Goal: Information Seeking & Learning: Understand process/instructions

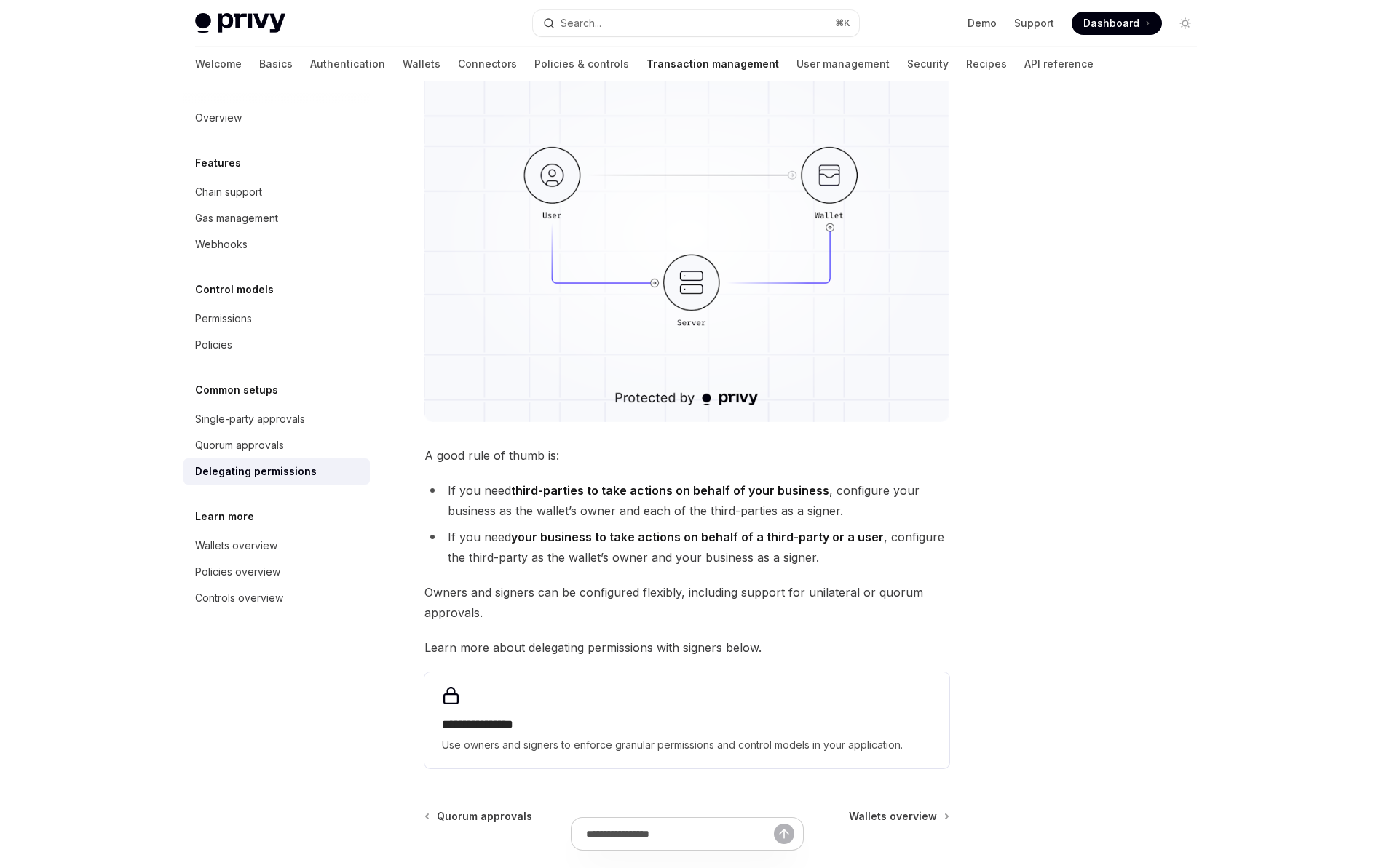
scroll to position [242, 0]
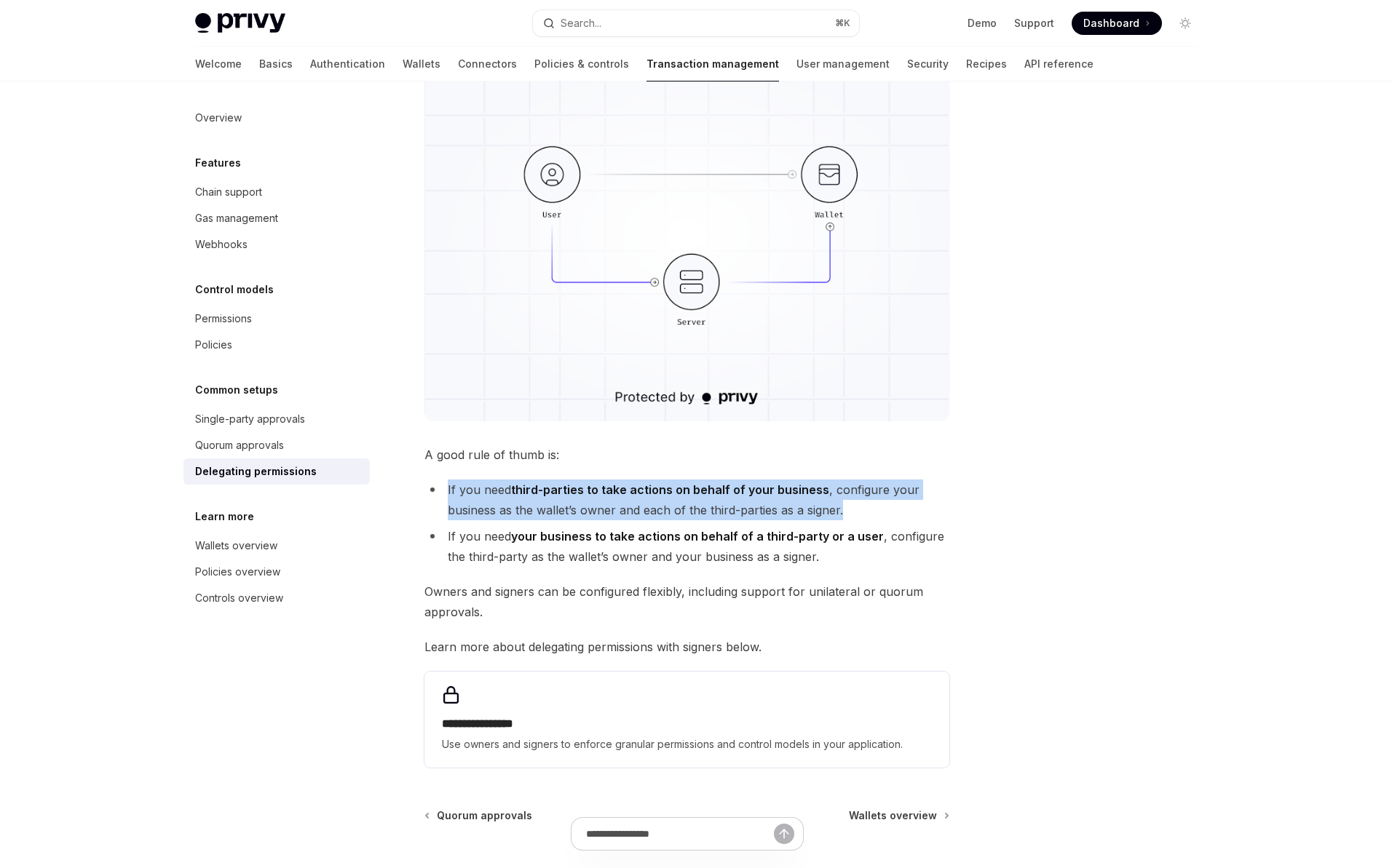
drag, startPoint x: 435, startPoint y: 484, endPoint x: 867, endPoint y: 511, distance: 432.8
click at [867, 511] on li "If you need third-parties to take actions on behalf of your business , configur…" at bounding box center [687, 499] width 525 height 41
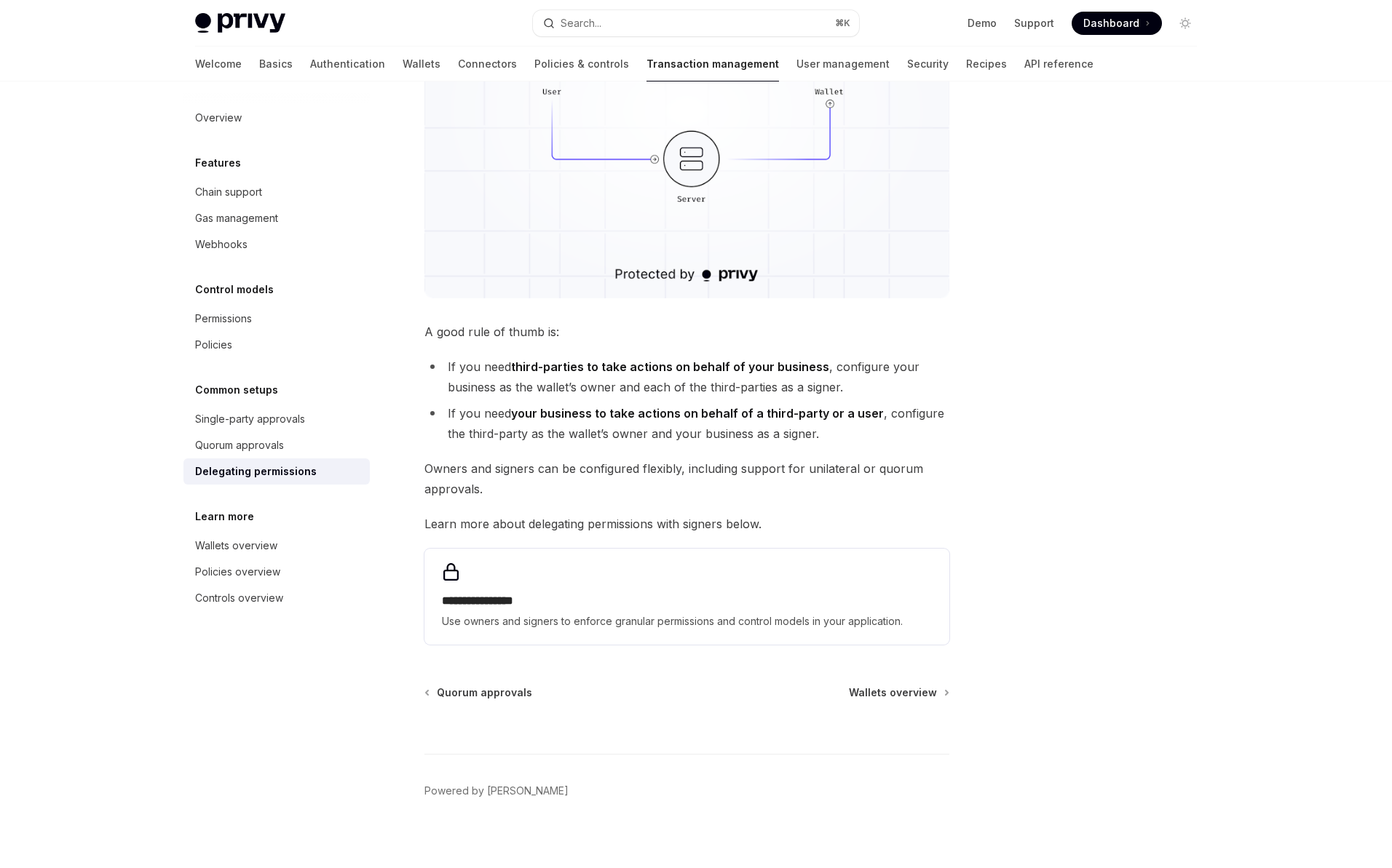
scroll to position [376, 0]
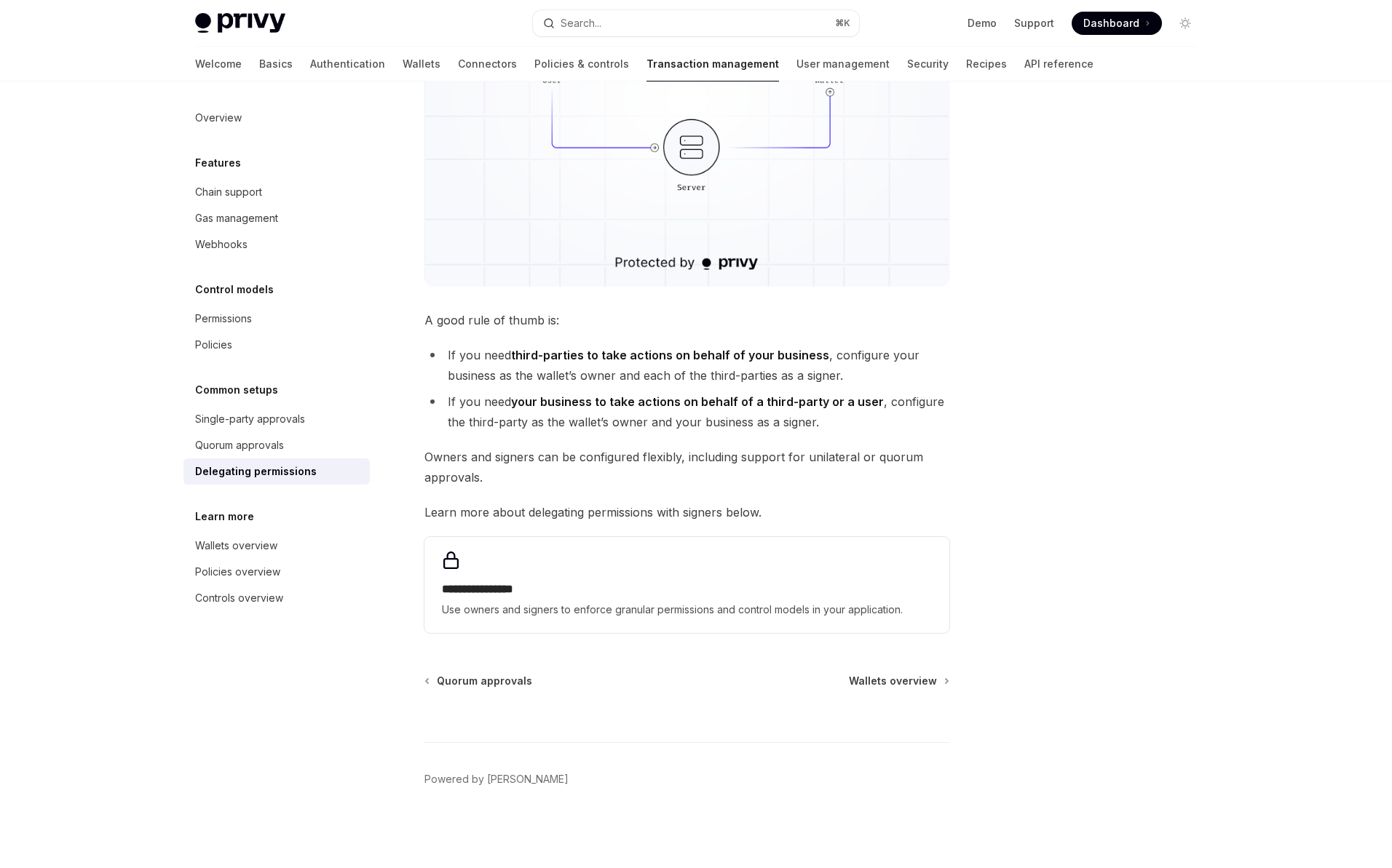
click at [605, 514] on span "Learn more about delegating permissions with signers below." at bounding box center [687, 512] width 525 height 21
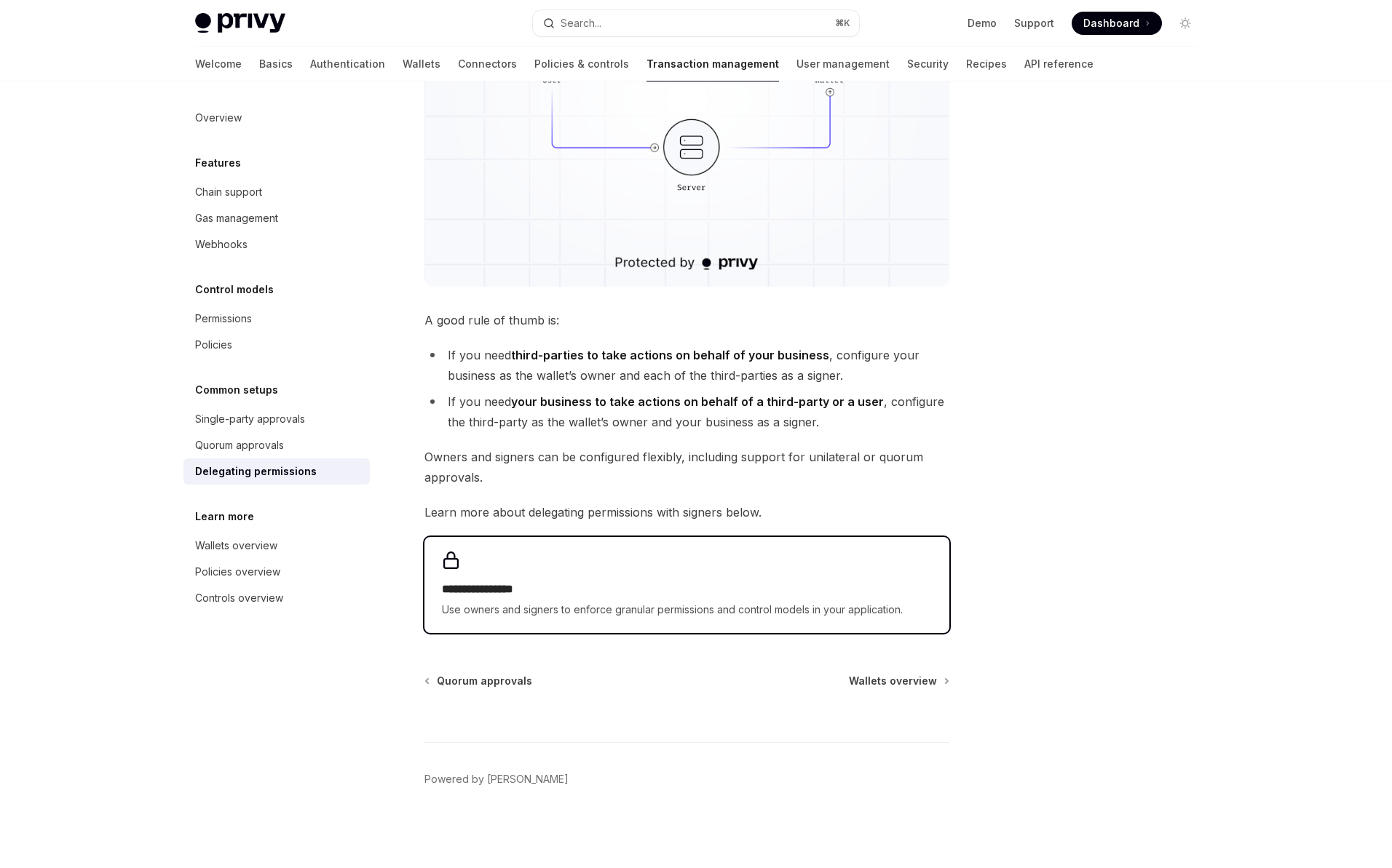
click at [789, 591] on h2 "**********" at bounding box center [686, 590] width 490 height 18
type textarea "*"
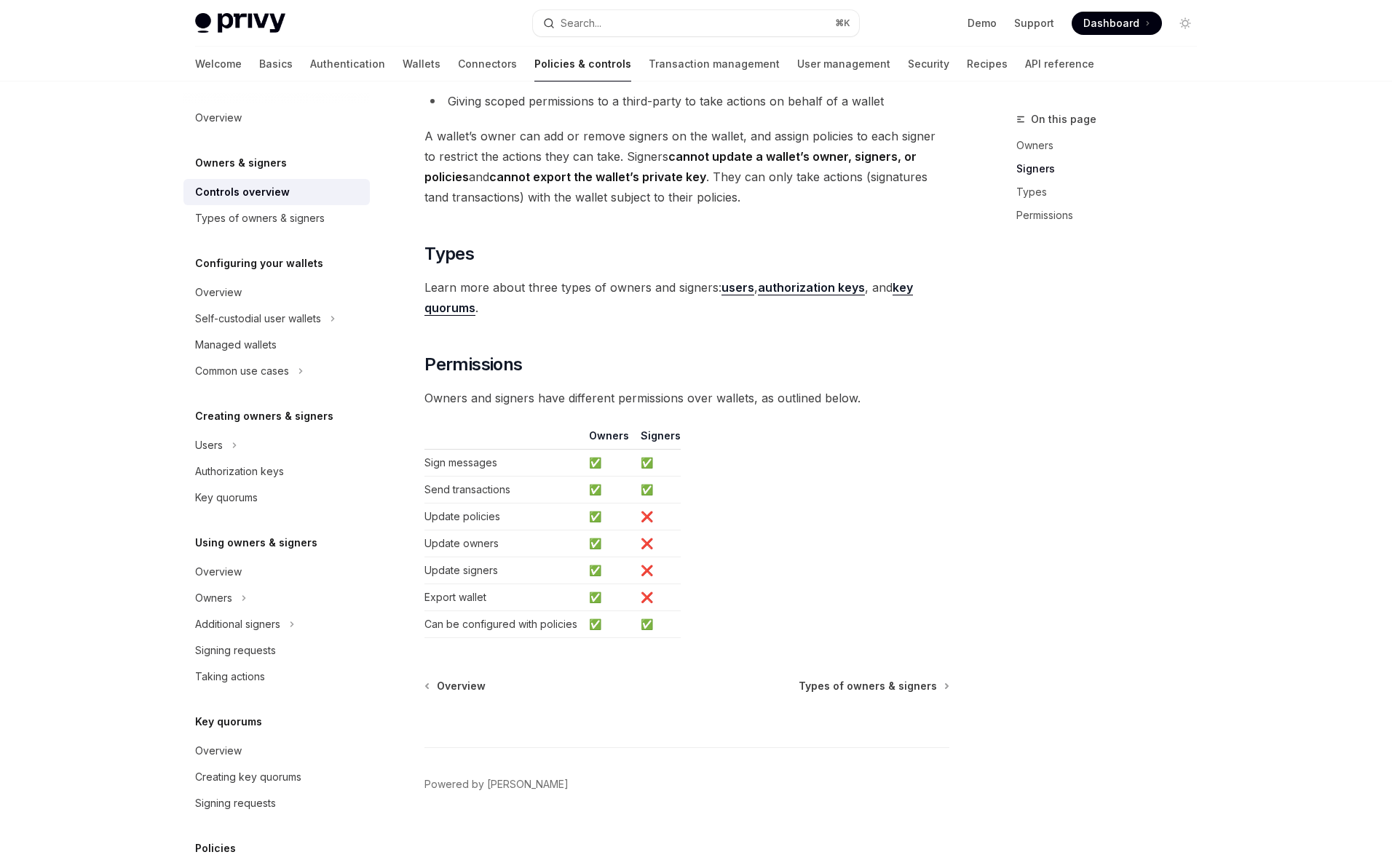
scroll to position [992, 0]
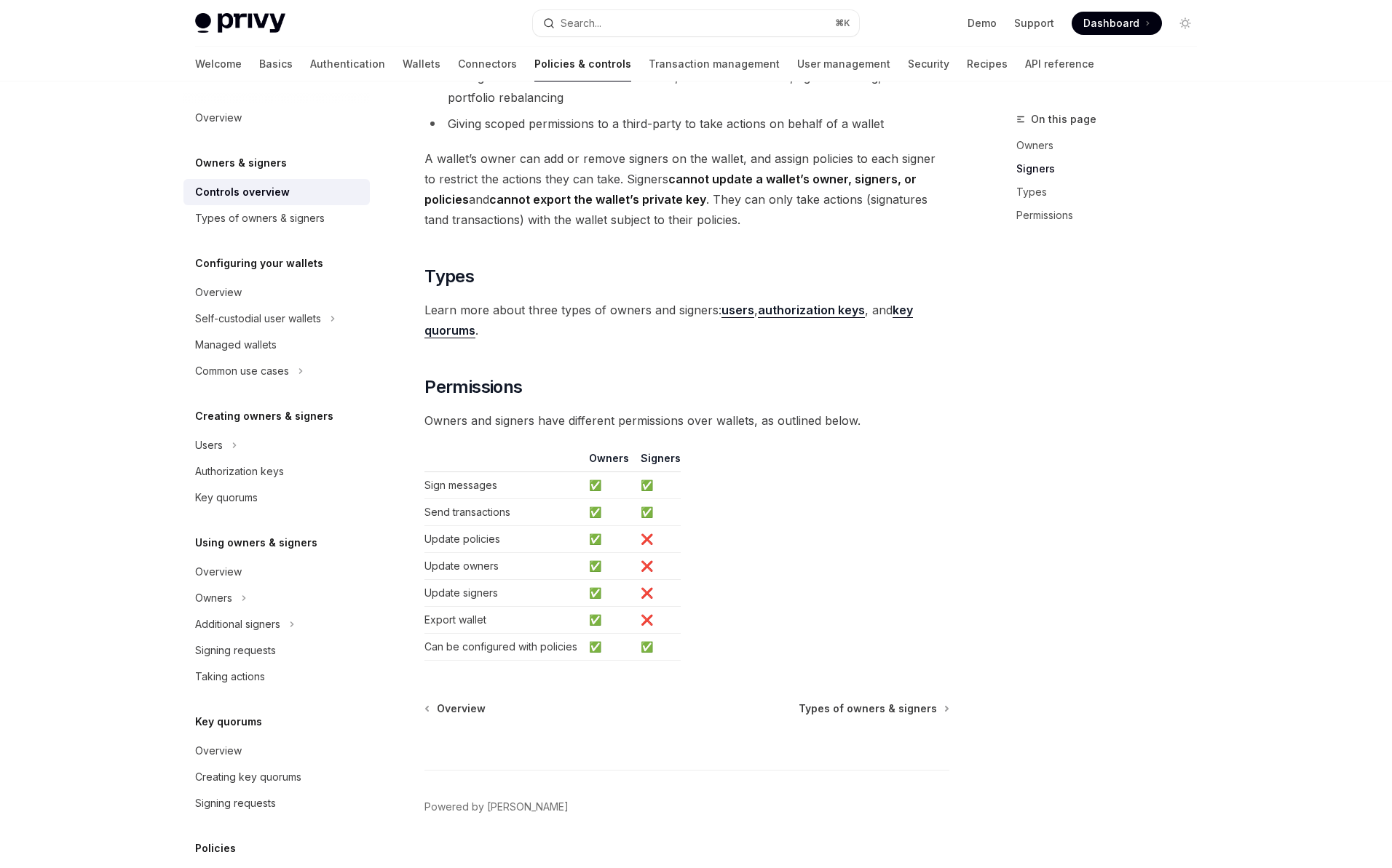
scroll to position [959, 0]
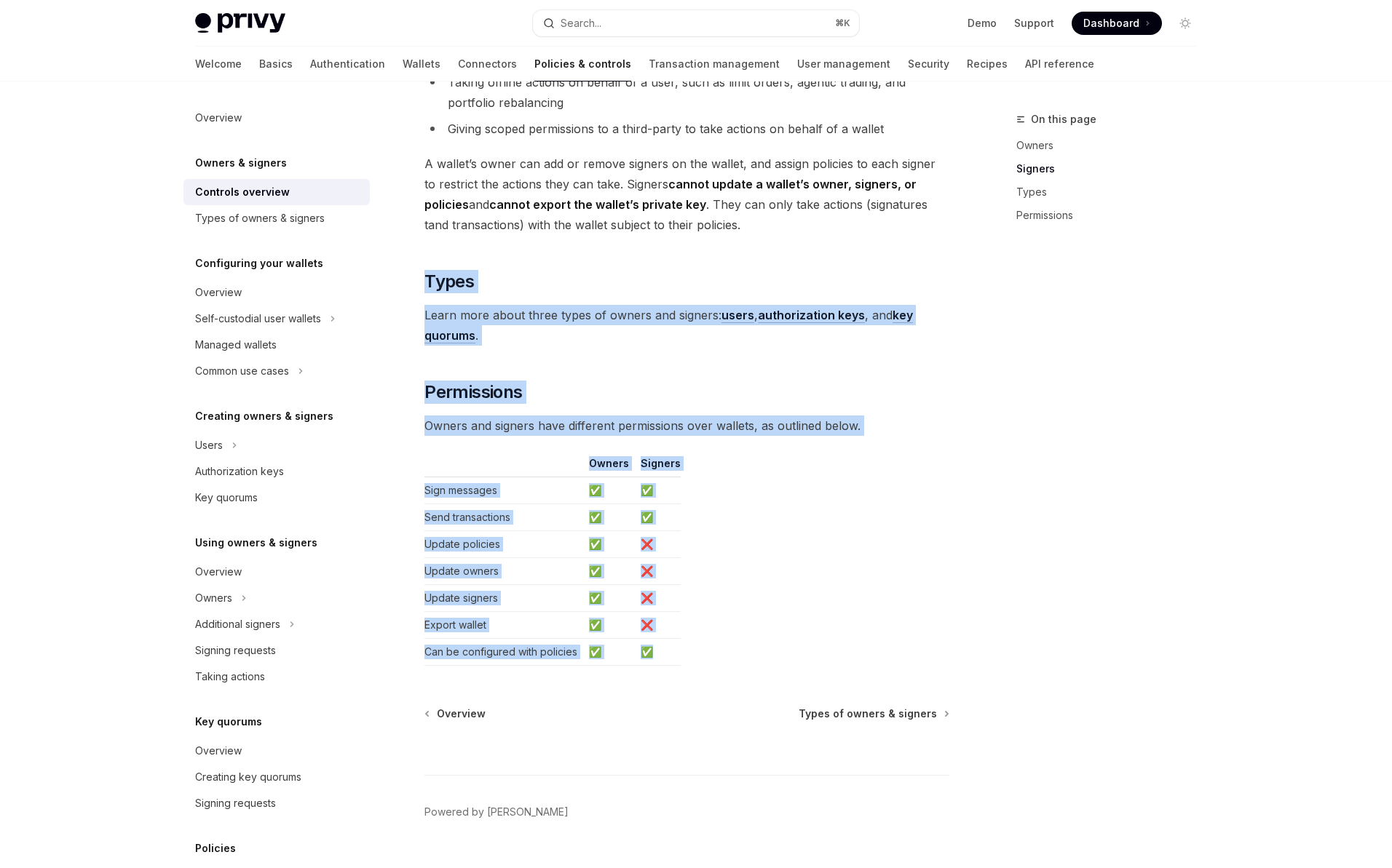
drag, startPoint x: 672, startPoint y: 656, endPoint x: 527, endPoint y: 240, distance: 440.5
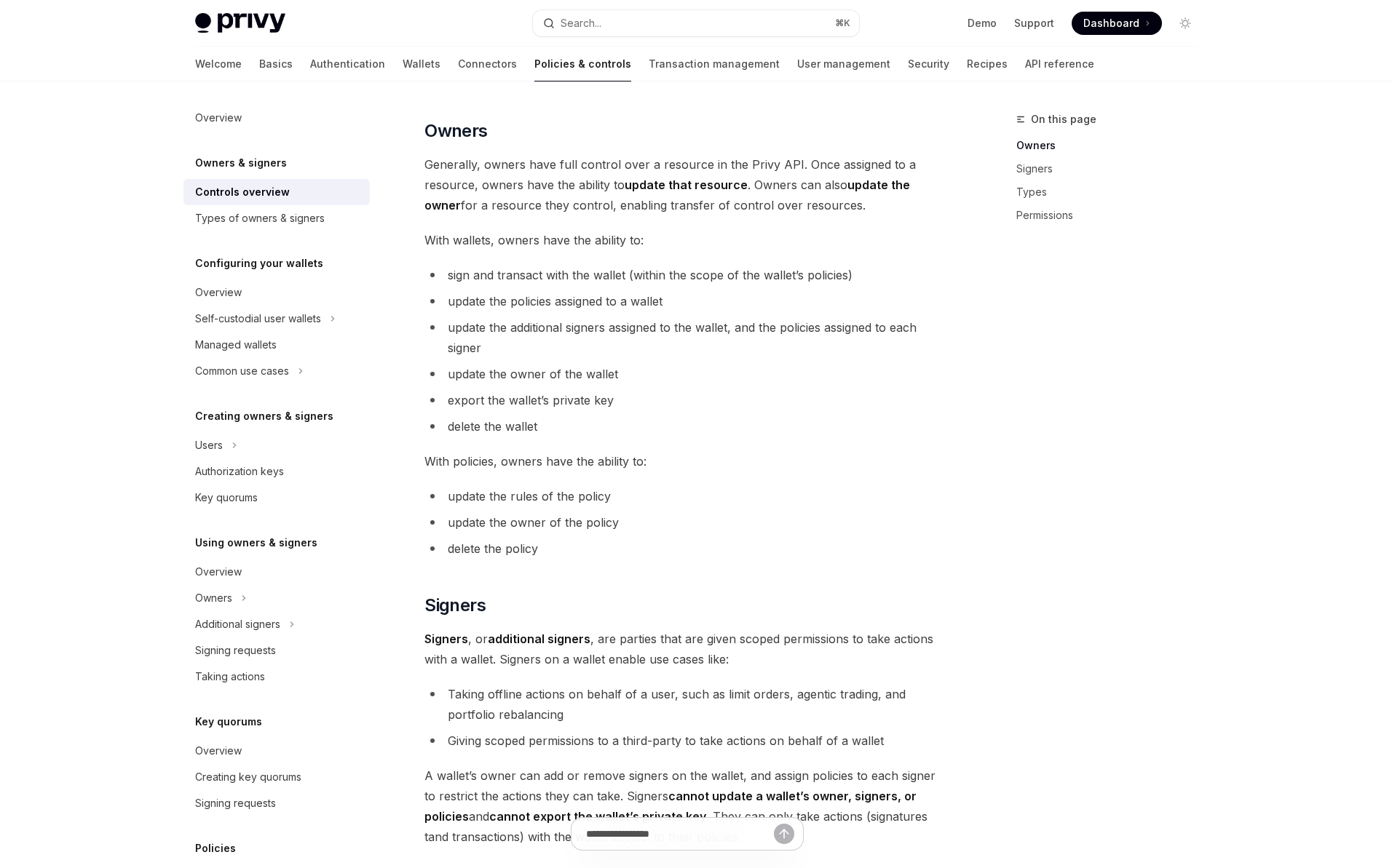
scroll to position [314, 0]
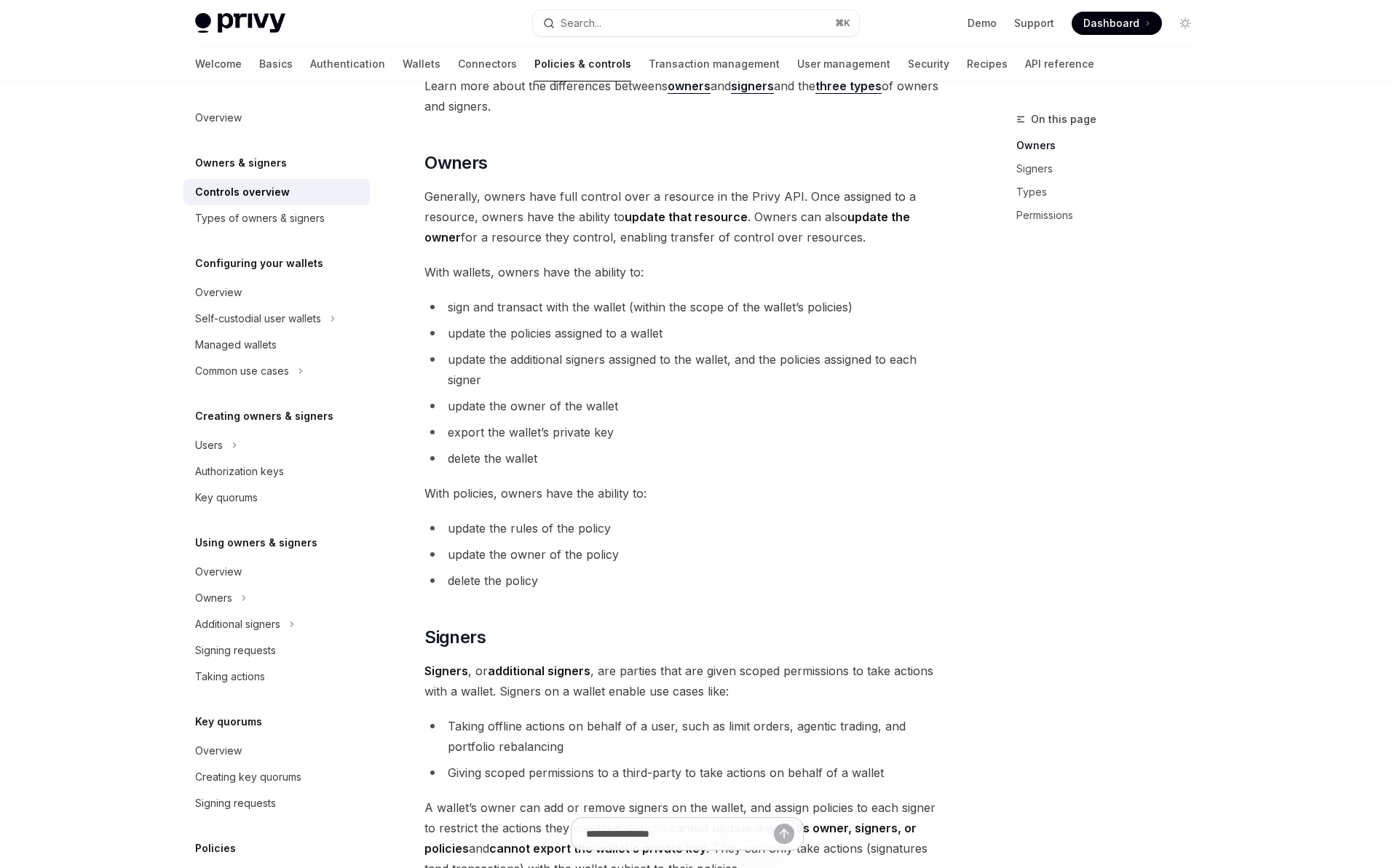
click at [549, 470] on div "Privy resources, such as wallets and policies, are controlled or managed by a u…" at bounding box center [687, 590] width 525 height 1442
click at [614, 438] on li "export the wallet’s private key" at bounding box center [687, 432] width 525 height 21
